Goal: Task Accomplishment & Management: Manage account settings

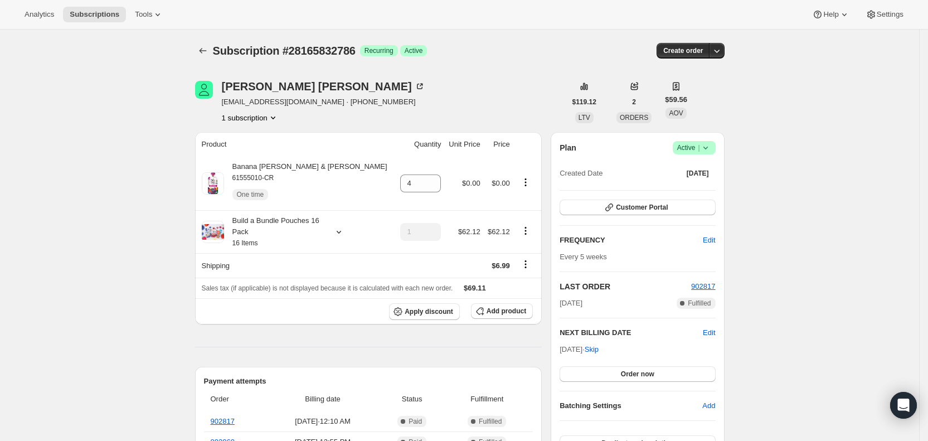
scroll to position [314, 0]
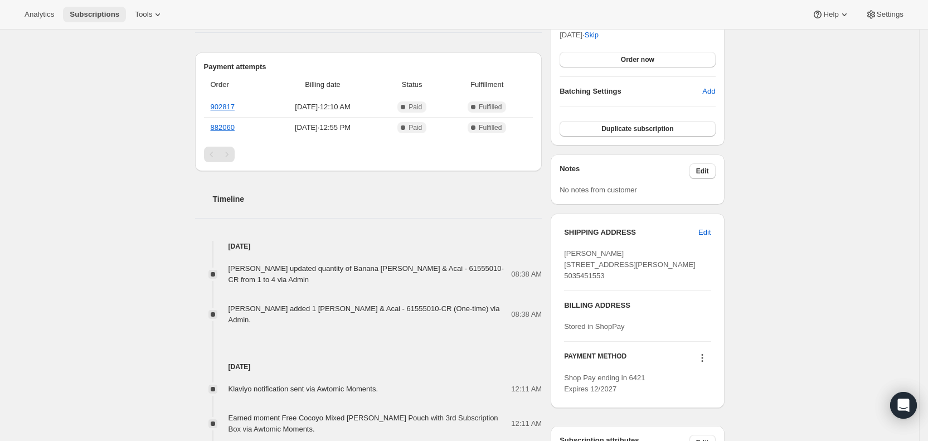
click at [96, 13] on span "Subscriptions" at bounding box center [95, 14] width 50 height 9
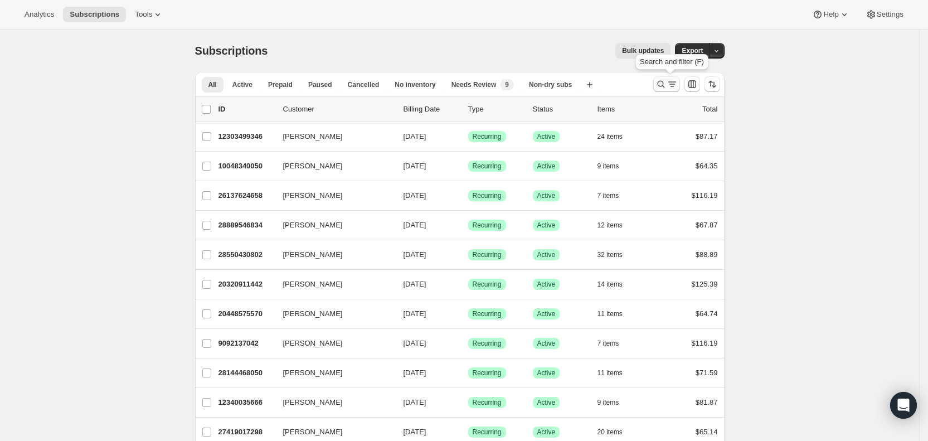
click at [674, 84] on icon "Search and filter results" at bounding box center [672, 84] width 6 height 1
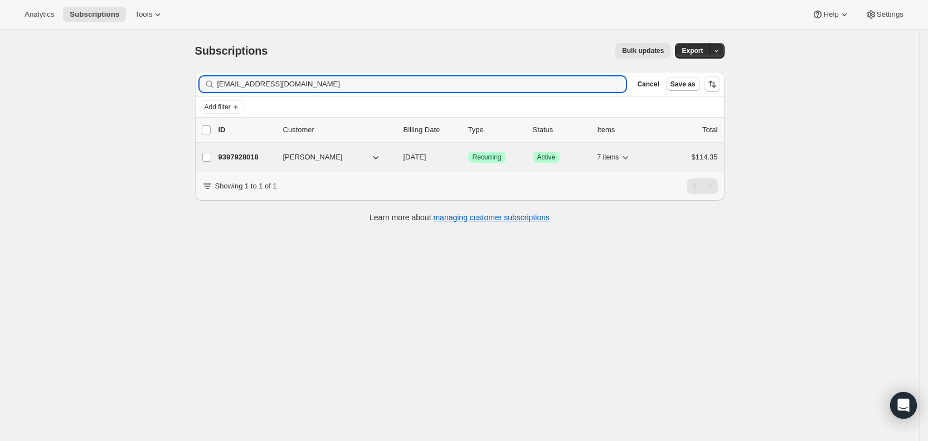
type input "[EMAIL_ADDRESS][DOMAIN_NAME]"
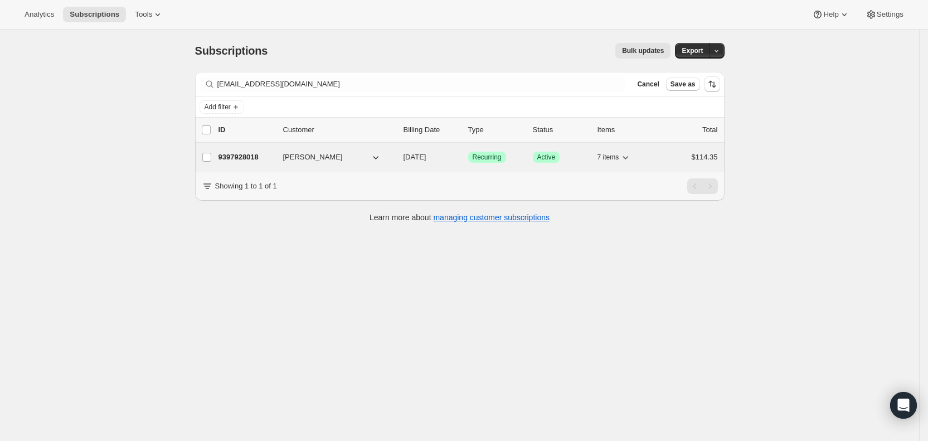
click at [414, 156] on span "[DATE]" at bounding box center [414, 157] width 23 height 8
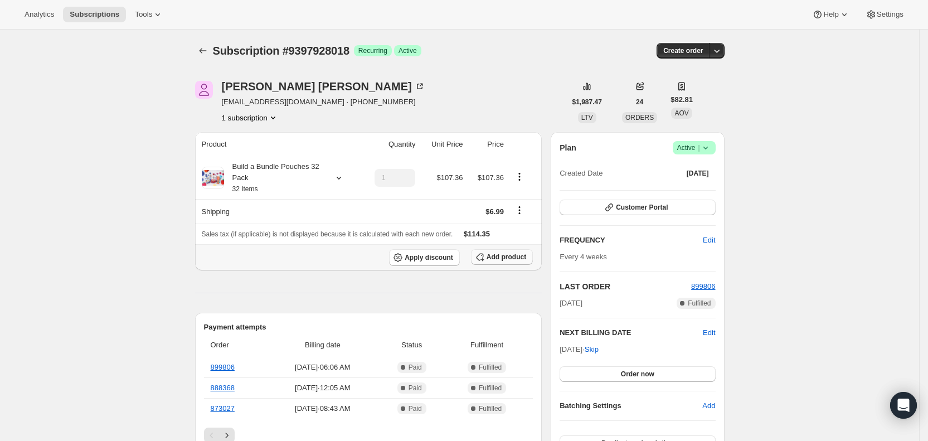
click at [510, 255] on span "Add product" at bounding box center [506, 256] width 40 height 9
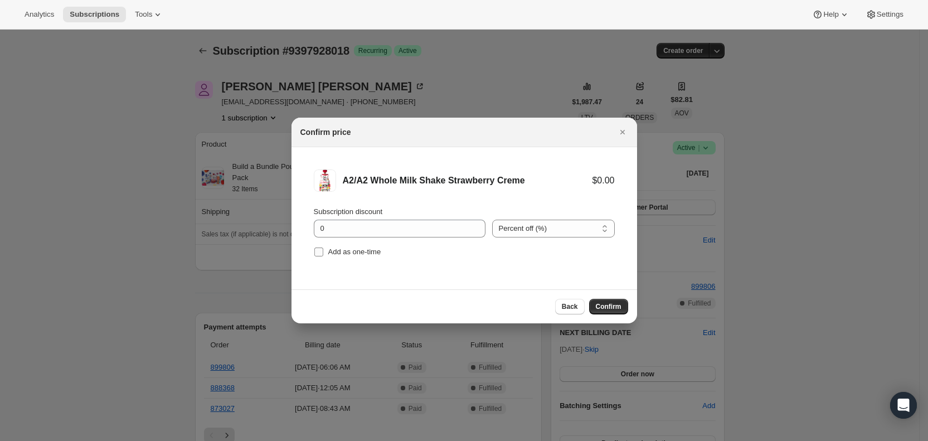
drag, startPoint x: 323, startPoint y: 254, endPoint x: 332, endPoint y: 254, distance: 8.9
click at [330, 254] on label "Add as one-time" at bounding box center [347, 252] width 67 height 16
drag, startPoint x: 320, startPoint y: 250, endPoint x: 487, endPoint y: 292, distance: 172.3
click at [323, 250] on span ":r2dt:" at bounding box center [319, 252] width 10 height 10
click at [318, 251] on input "Add as one-time" at bounding box center [318, 251] width 9 height 9
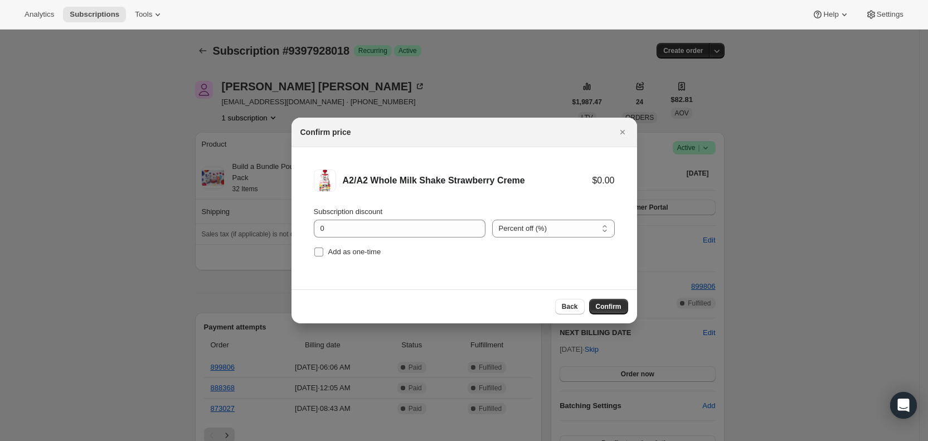
checkbox input "true"
drag, startPoint x: 600, startPoint y: 300, endPoint x: 544, endPoint y: 280, distance: 59.9
click at [601, 300] on button "Confirm" at bounding box center [608, 307] width 39 height 16
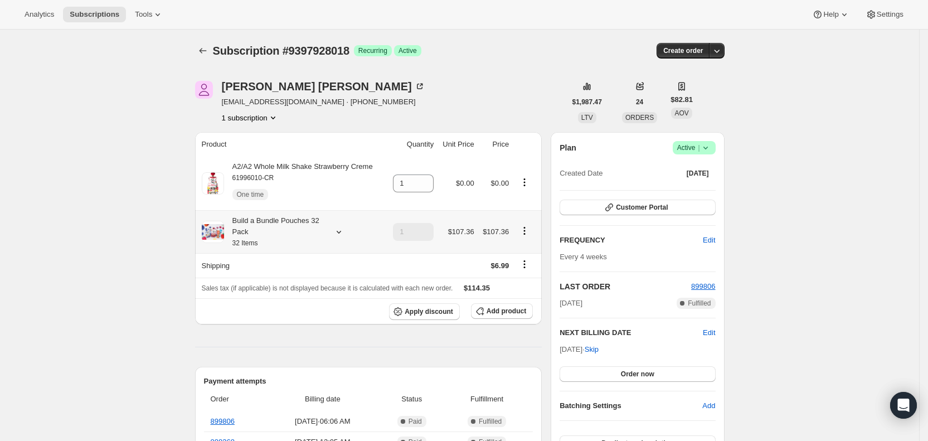
click at [344, 233] on icon at bounding box center [338, 231] width 11 height 11
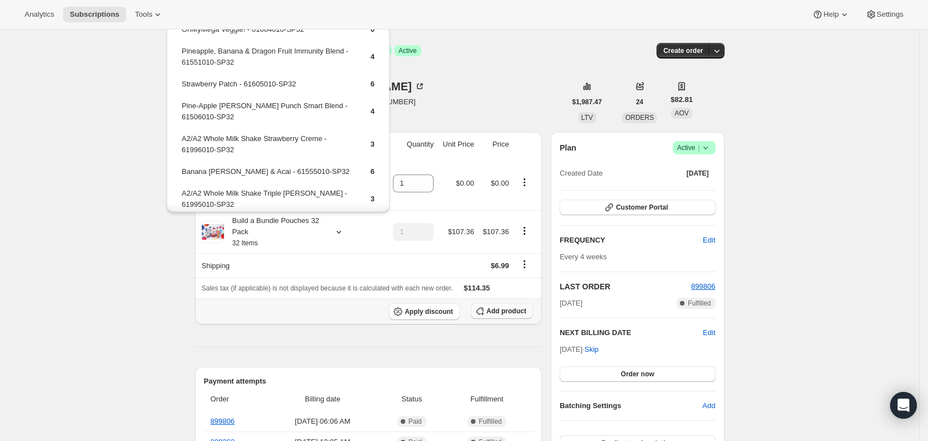
click at [506, 310] on span "Add product" at bounding box center [506, 310] width 40 height 9
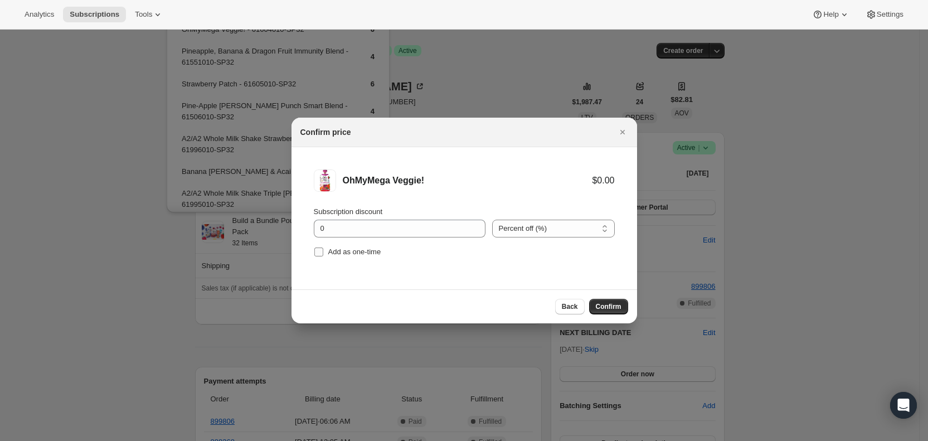
click at [326, 252] on label "Add as one-time" at bounding box center [347, 252] width 67 height 16
click at [323, 252] on input "Add as one-time" at bounding box center [318, 251] width 9 height 9
checkbox input "true"
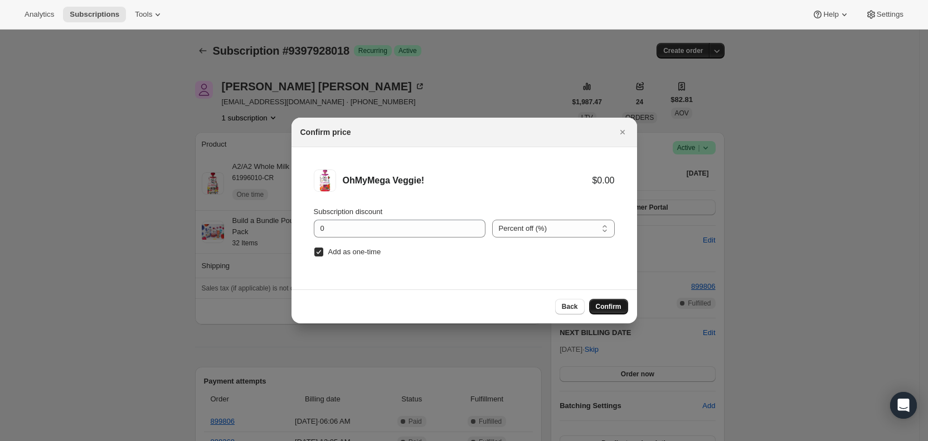
click at [614, 305] on span "Confirm" at bounding box center [609, 306] width 26 height 9
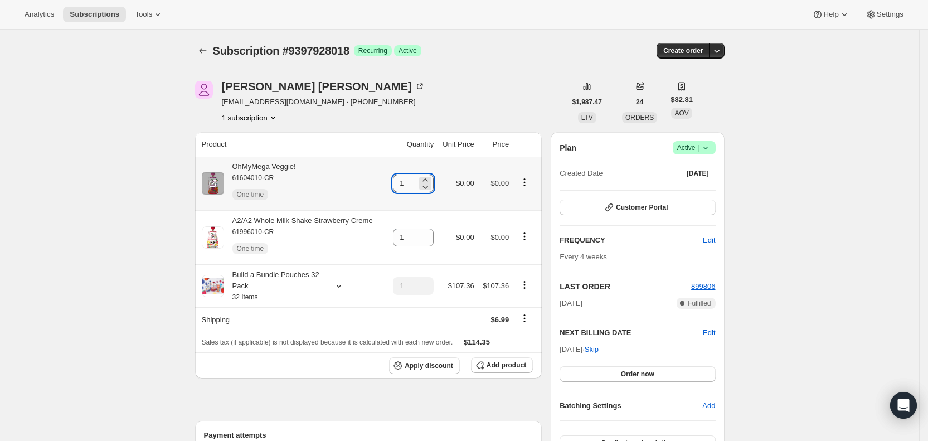
drag, startPoint x: 403, startPoint y: 183, endPoint x: 408, endPoint y: 183, distance: 5.6
click at [408, 183] on input "1" at bounding box center [405, 183] width 24 height 18
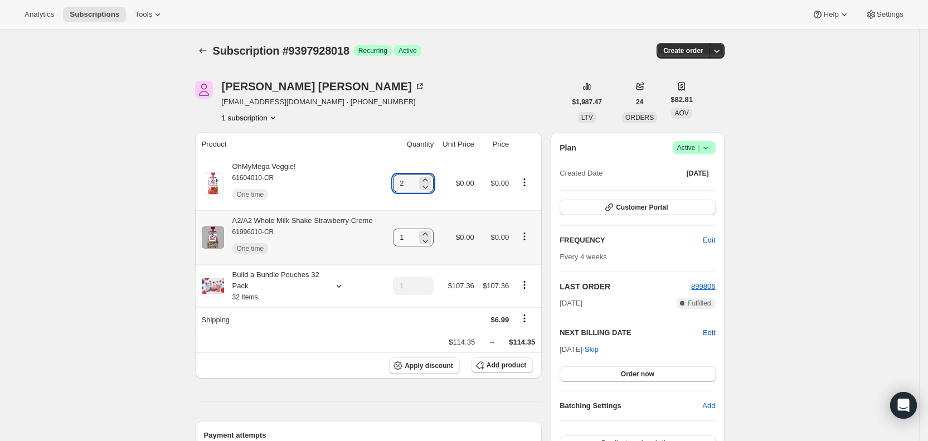
type input "2"
drag, startPoint x: 412, startPoint y: 236, endPoint x: 423, endPoint y: 232, distance: 11.8
click at [416, 236] on input "1" at bounding box center [405, 237] width 24 height 18
type input "3"
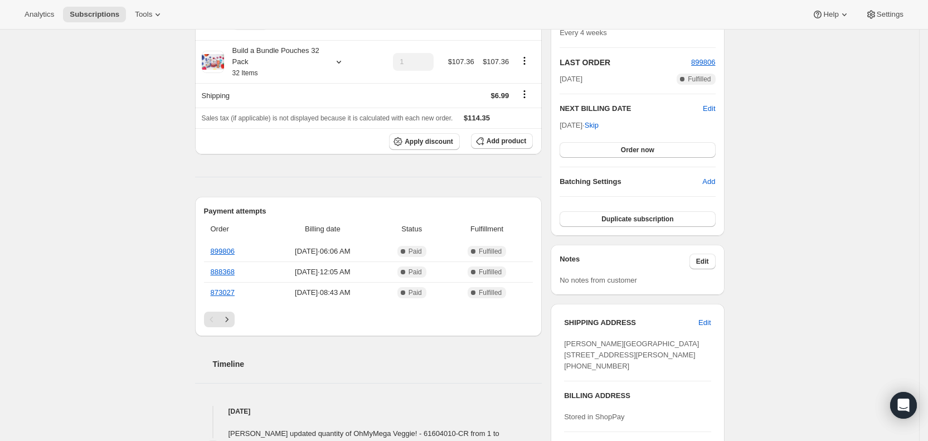
scroll to position [248, 0]
